Goal: Entertainment & Leisure: Consume media (video, audio)

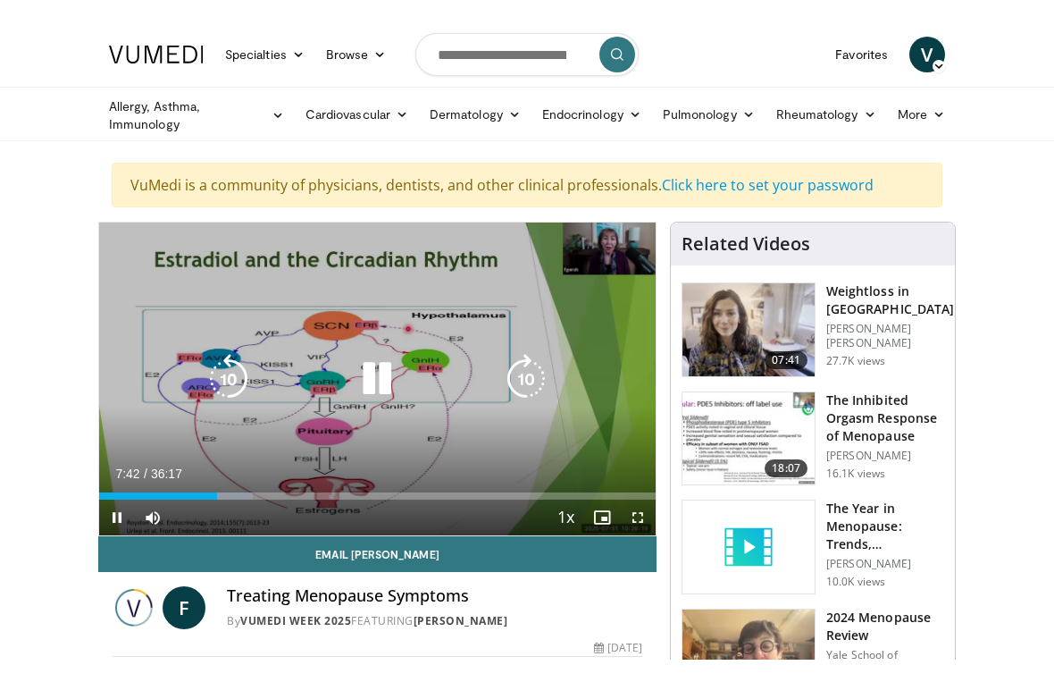
scroll to position [21, 0]
